Goal: Information Seeking & Learning: Learn about a topic

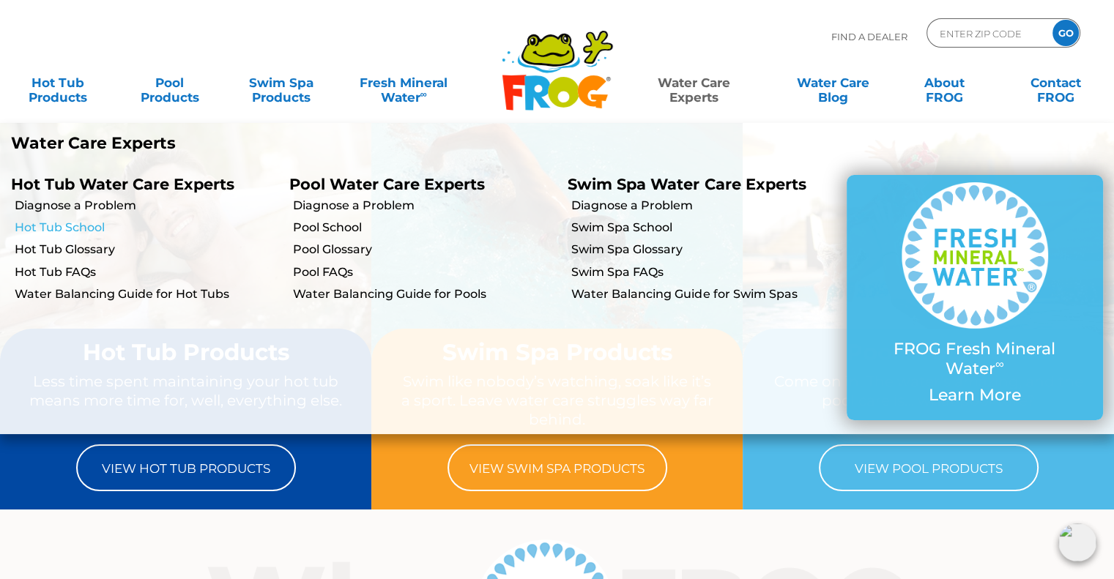
click at [86, 231] on link "Hot Tub School" at bounding box center [147, 228] width 264 height 16
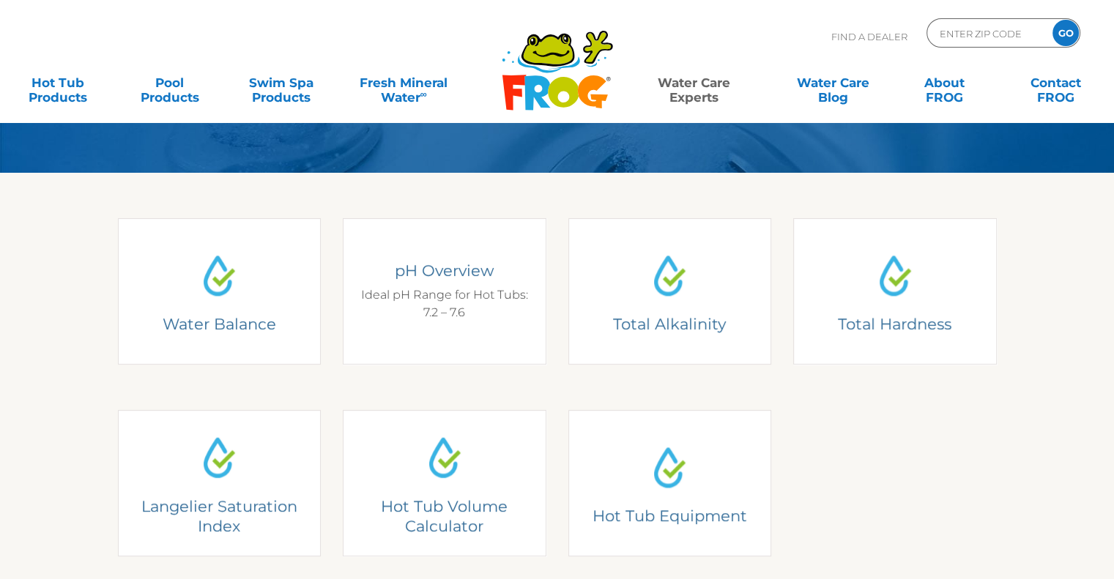
scroll to position [293, 0]
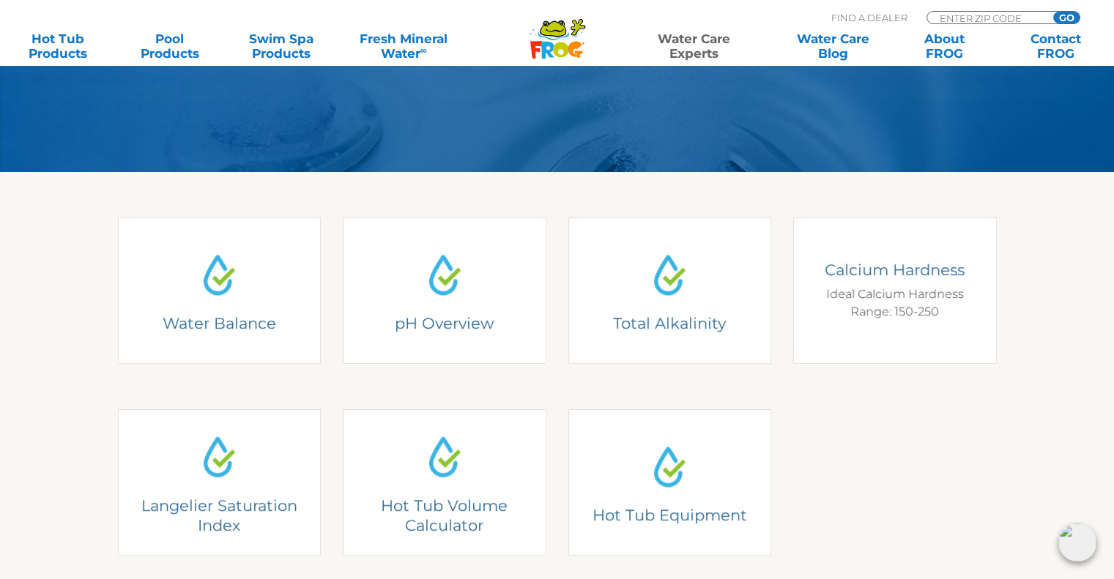
click at [914, 325] on link "Total Hardness Calcium Hardness Ideal Calcium Hardness Range: 150-250" at bounding box center [895, 291] width 204 height 147
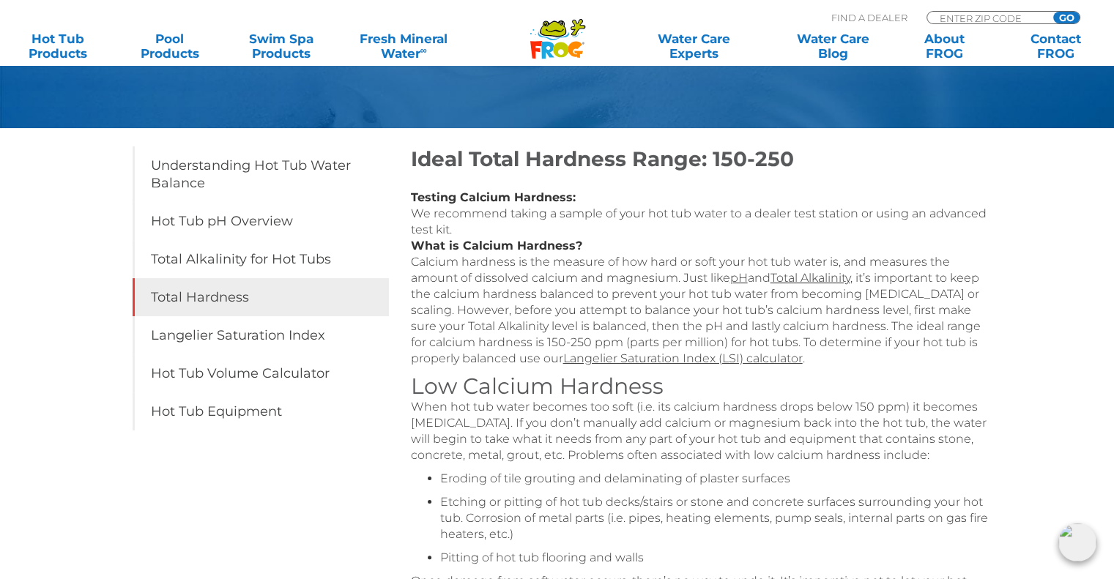
scroll to position [220, 0]
